Goal: Find specific page/section: Find specific page/section

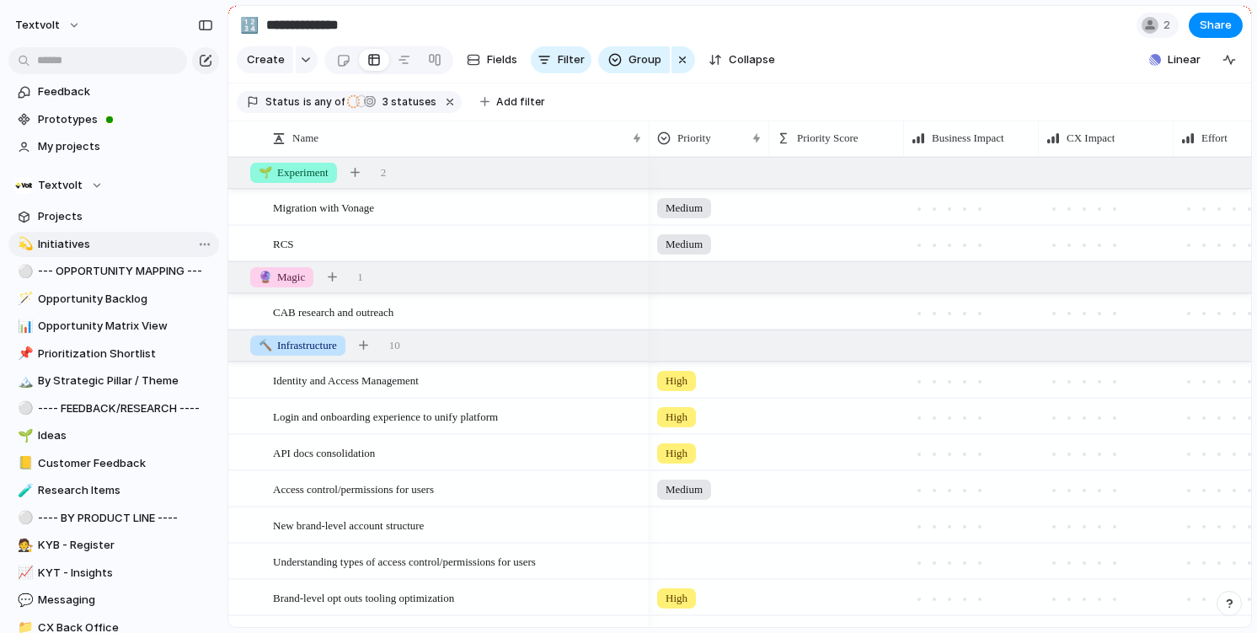
click at [153, 241] on span "Initiatives" at bounding box center [125, 244] width 175 height 17
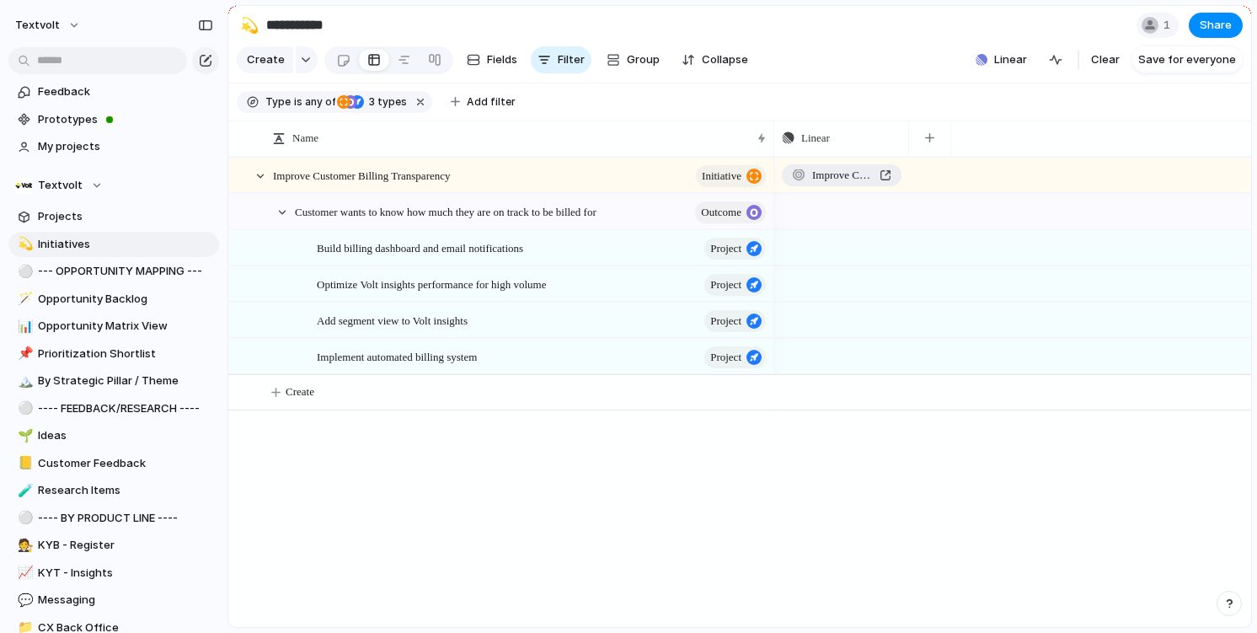
click at [856, 178] on span "Improve Customer Billing Transparency" at bounding box center [842, 175] width 61 height 17
click at [243, 175] on div at bounding box center [242, 175] width 13 height 13
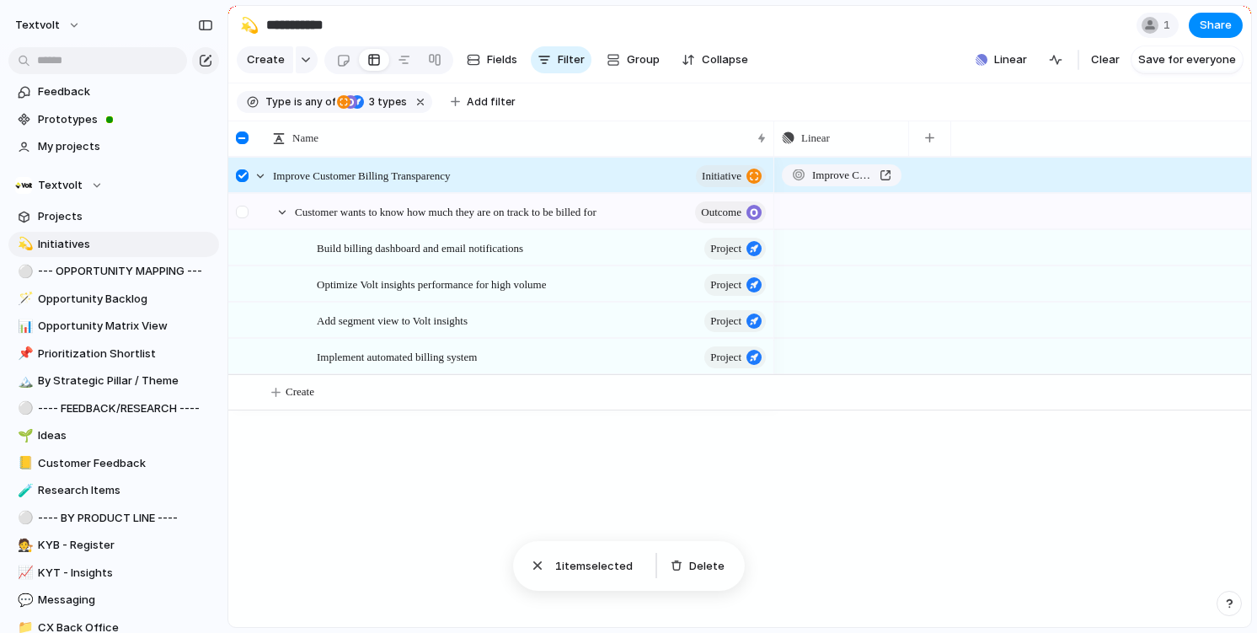
click at [244, 207] on div at bounding box center [242, 212] width 13 height 13
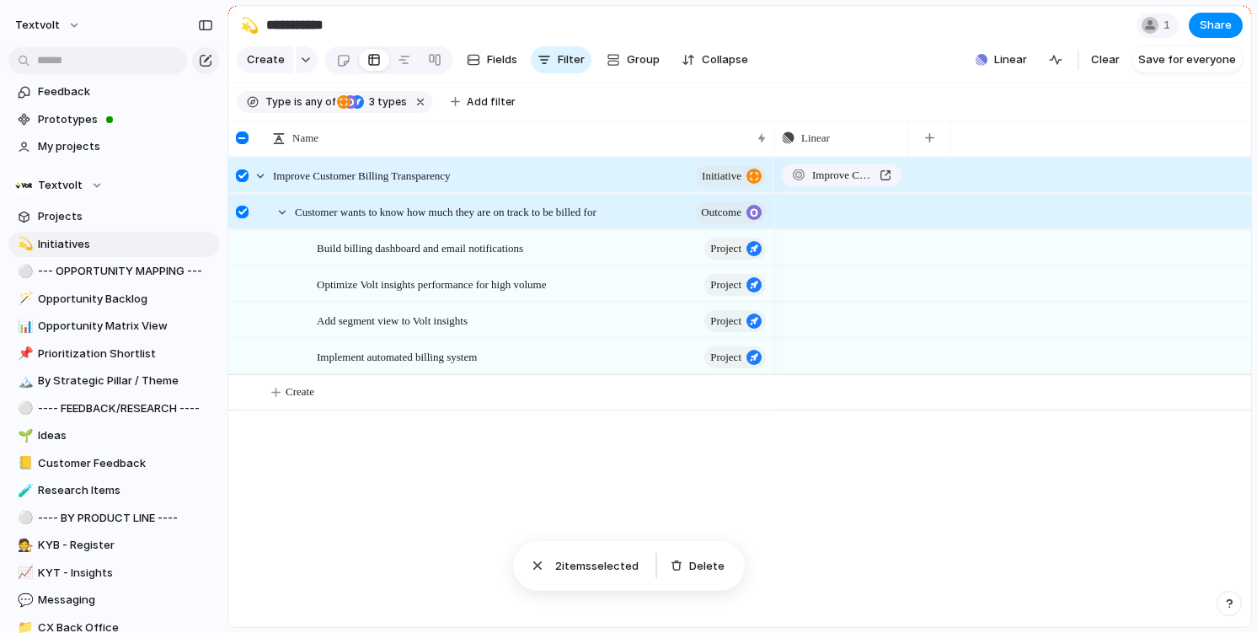
click at [244, 207] on div at bounding box center [242, 212] width 13 height 13
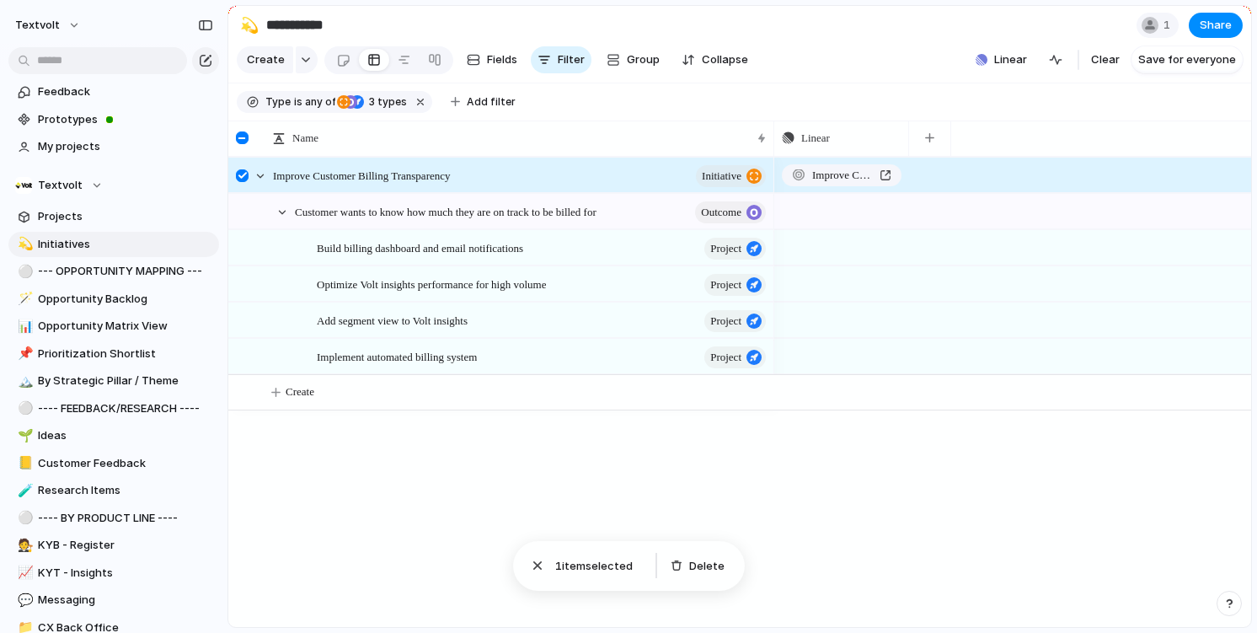
click at [245, 180] on div at bounding box center [242, 175] width 13 height 13
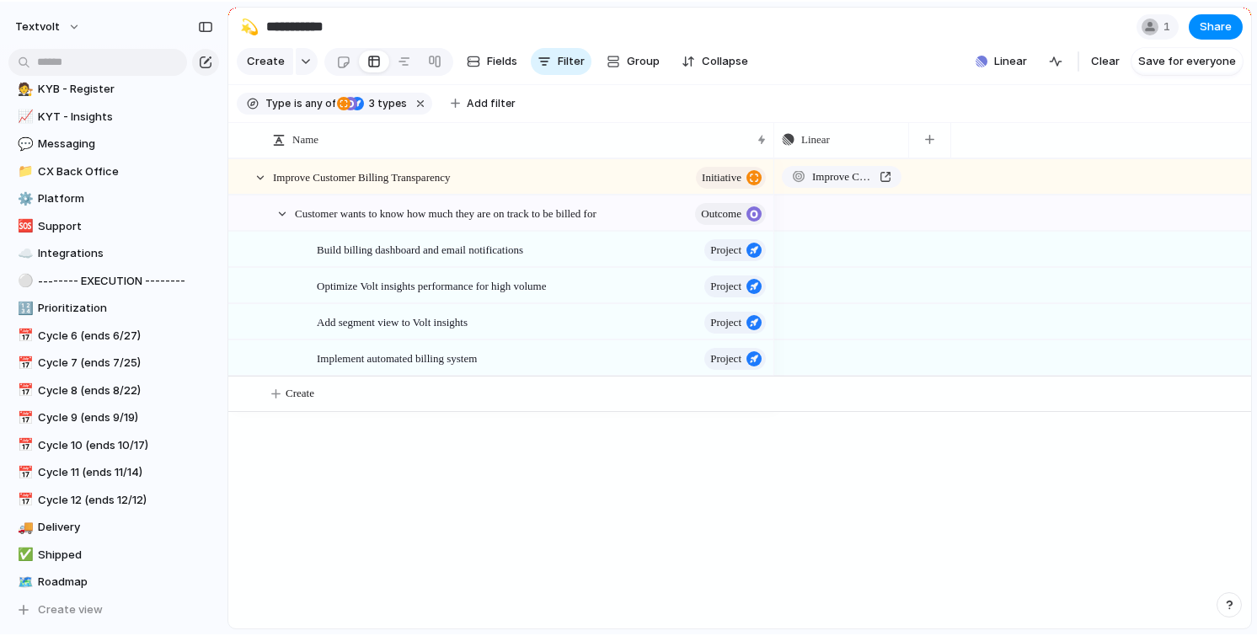
scroll to position [581, 0]
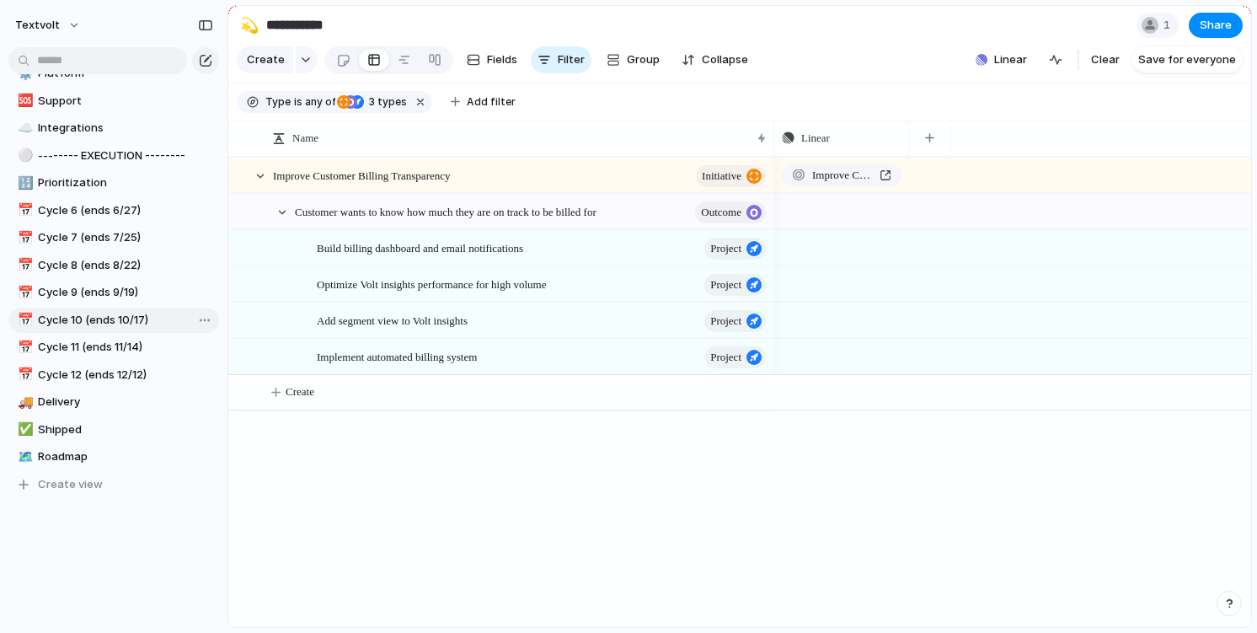
click at [110, 317] on span "Cycle 10 (ends 10/17)" at bounding box center [125, 320] width 175 height 17
type input "**********"
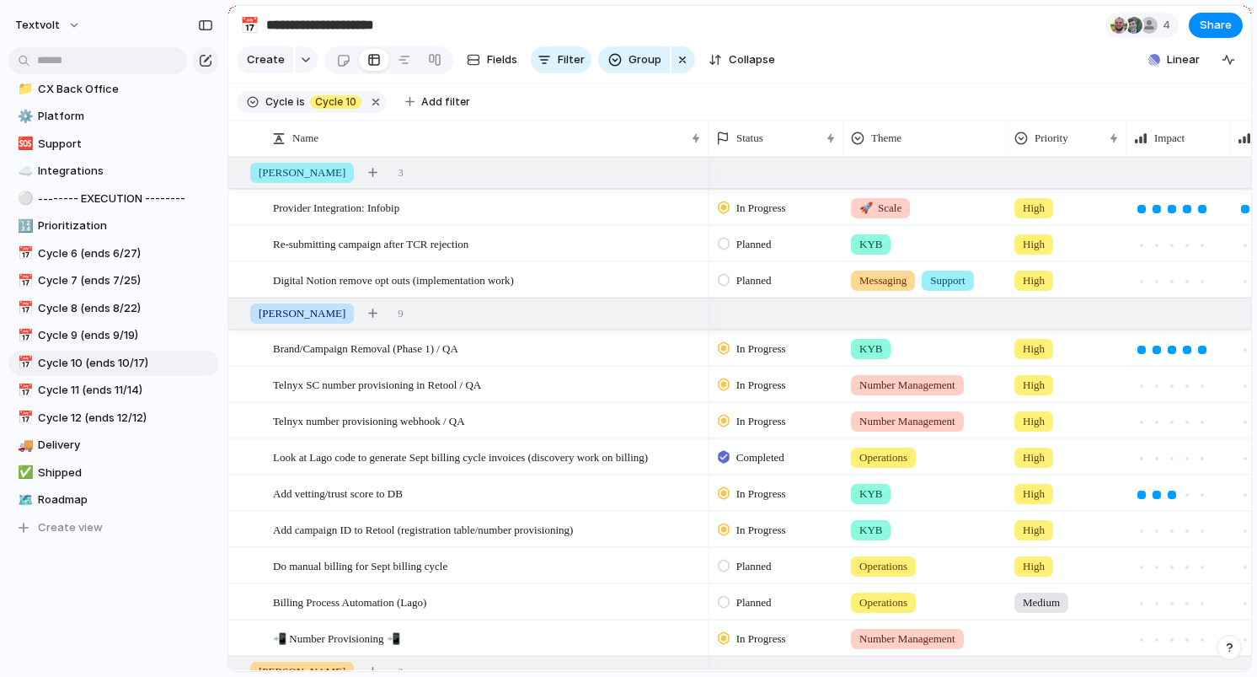
scroll to position [538, 0]
click at [551, 453] on span "Look at Lago code to generate Sept billing cycle invoices (discovery work on bi…" at bounding box center [460, 456] width 375 height 19
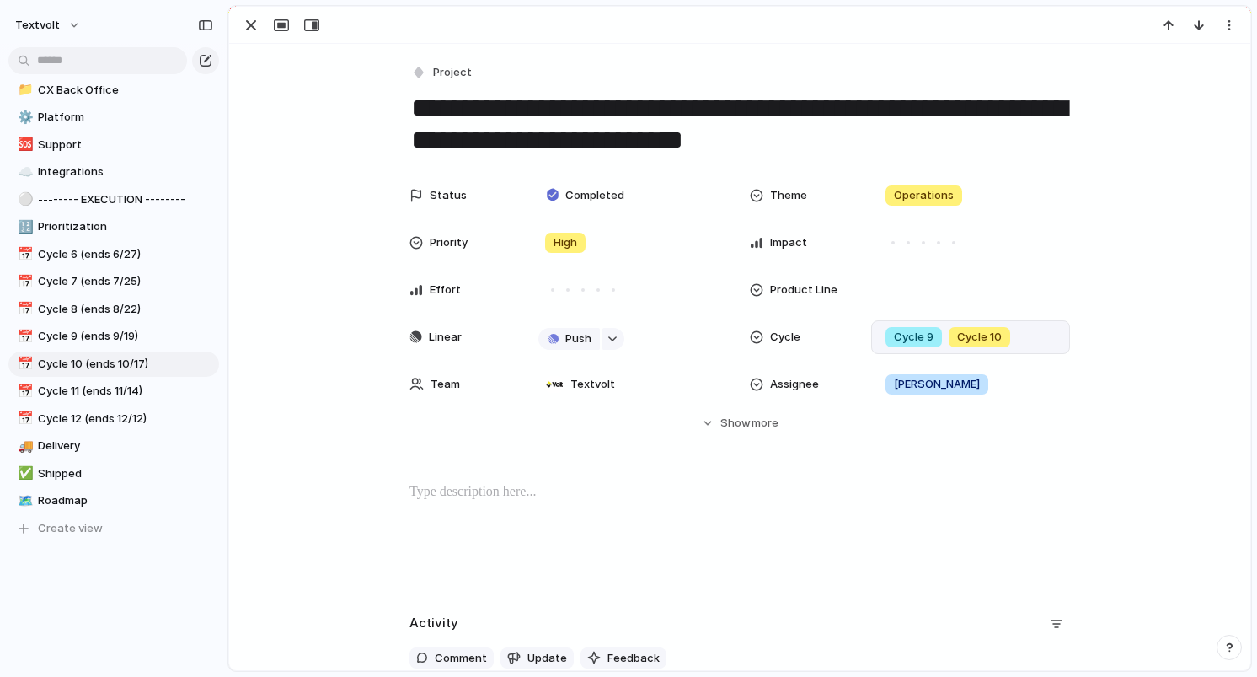
click at [960, 340] on span "Cycle 10" at bounding box center [979, 337] width 45 height 17
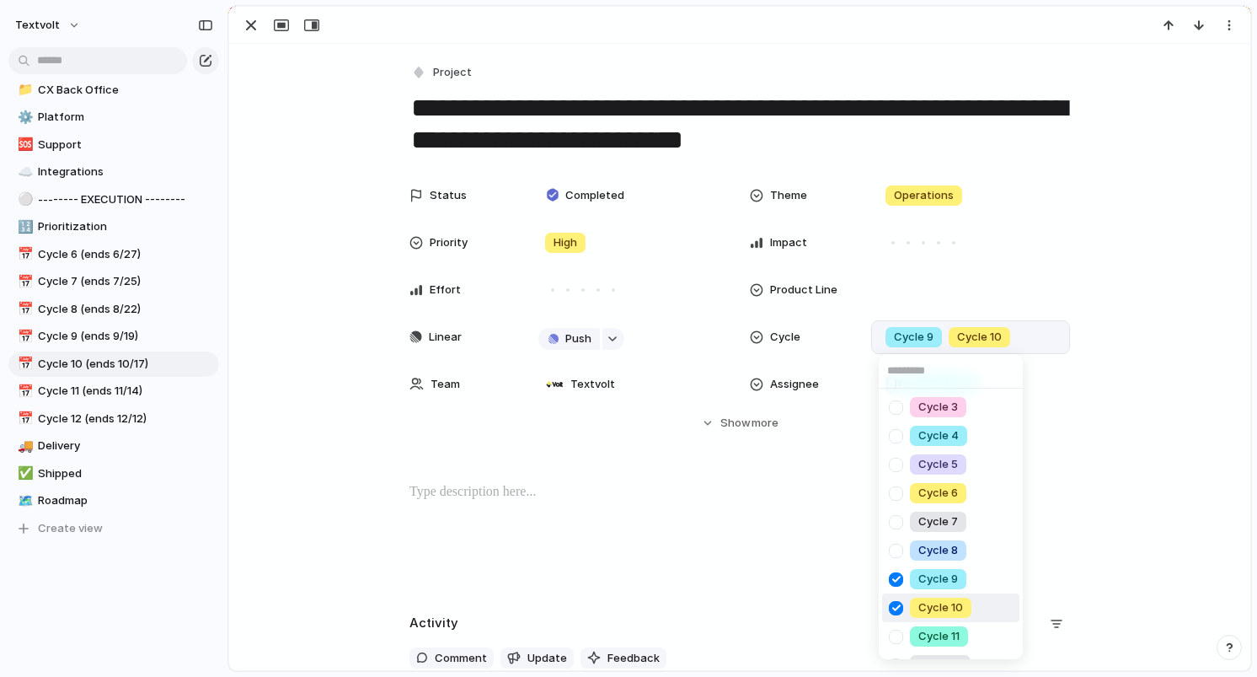
click at [896, 606] on div at bounding box center [895, 607] width 29 height 29
click at [249, 25] on div "Cycle 3 Cycle 4 Cycle 5 Cycle 6 Cycle 7 Cycle 8 Cycle 9 Cycle 10 Cycle 11 Cycle…" at bounding box center [628, 338] width 1257 height 677
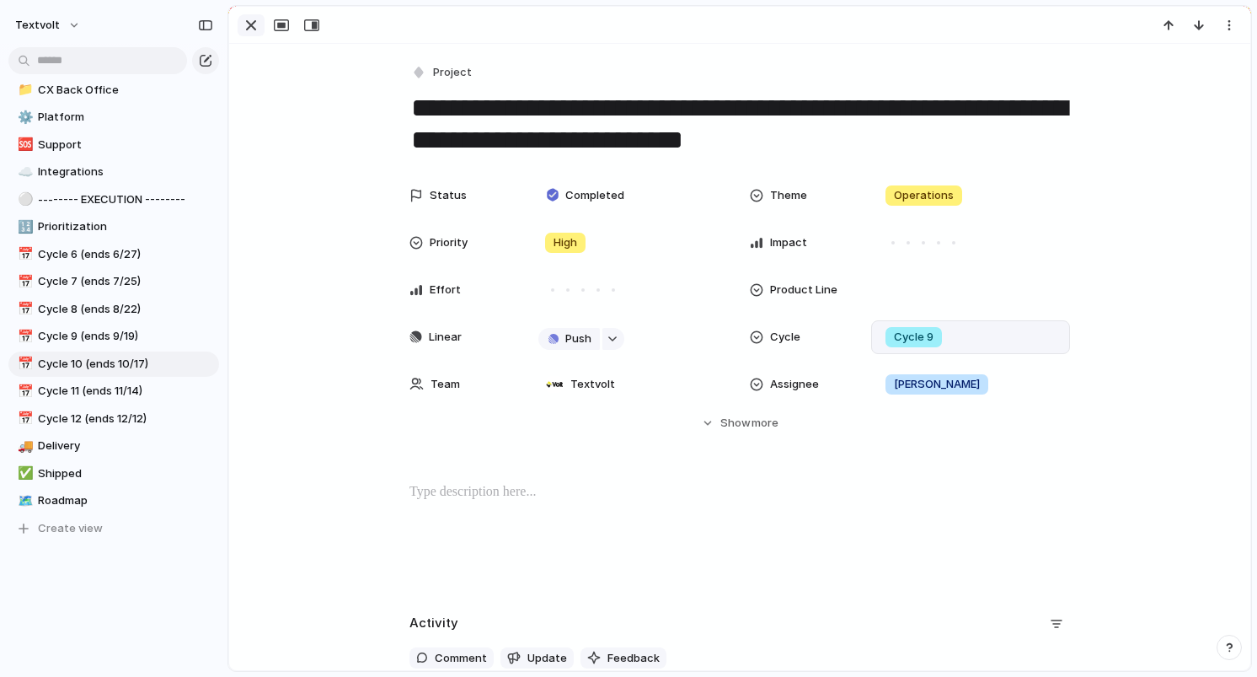
click at [253, 25] on div "button" at bounding box center [251, 25] width 20 height 20
